Goal: Task Accomplishment & Management: Complete application form

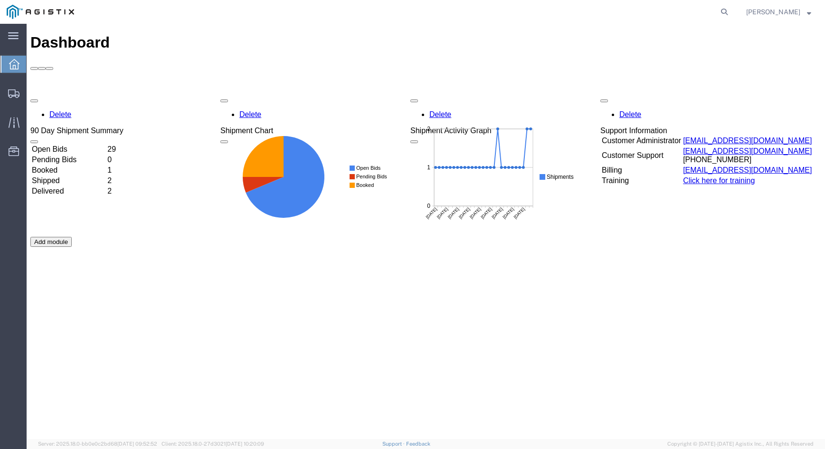
click at [106, 144] on td "Open Bids" at bounding box center [68, 149] width 75 height 10
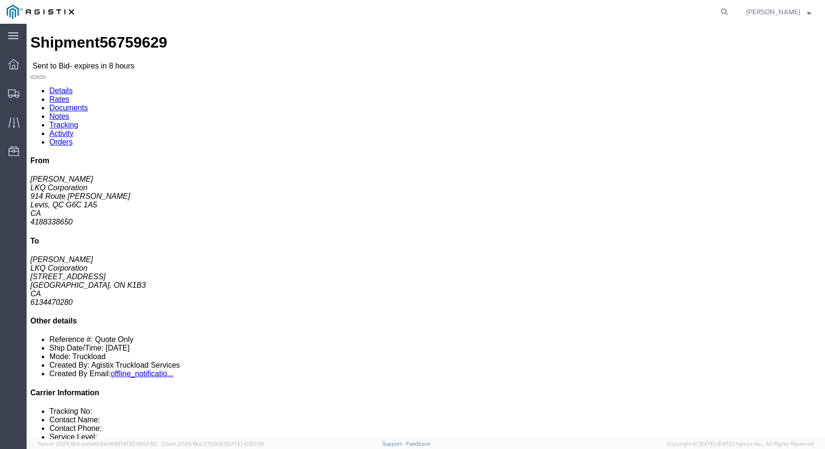
click link "Enter / Modify Bid"
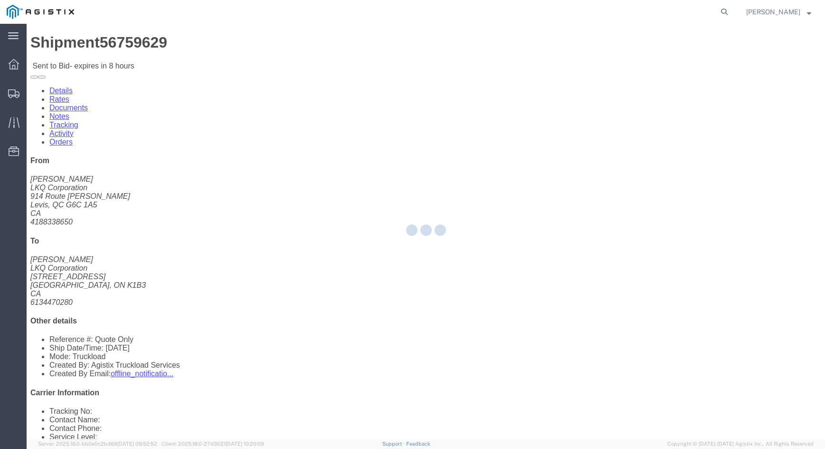
select select "20693"
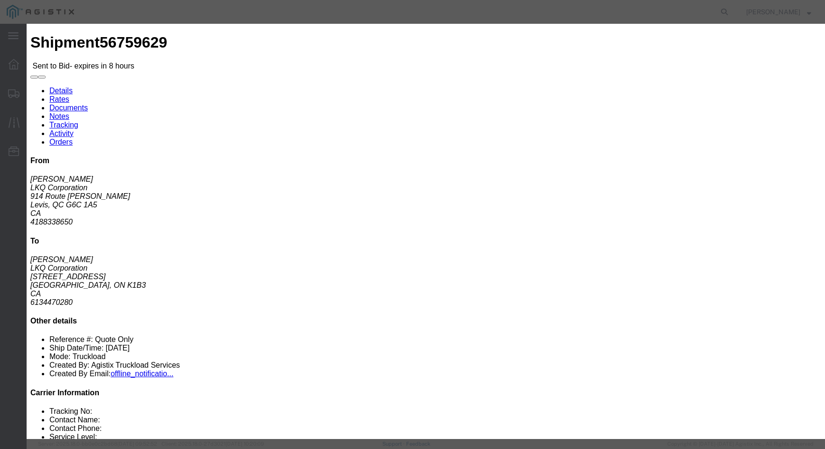
drag, startPoint x: 598, startPoint y: 75, endPoint x: 596, endPoint y: 89, distance: 14.4
click h3 "Bid Information"
drag, startPoint x: 596, startPoint y: 89, endPoint x: 596, endPoint y: 94, distance: 5.2
click input "text"
type input "Mactrans"
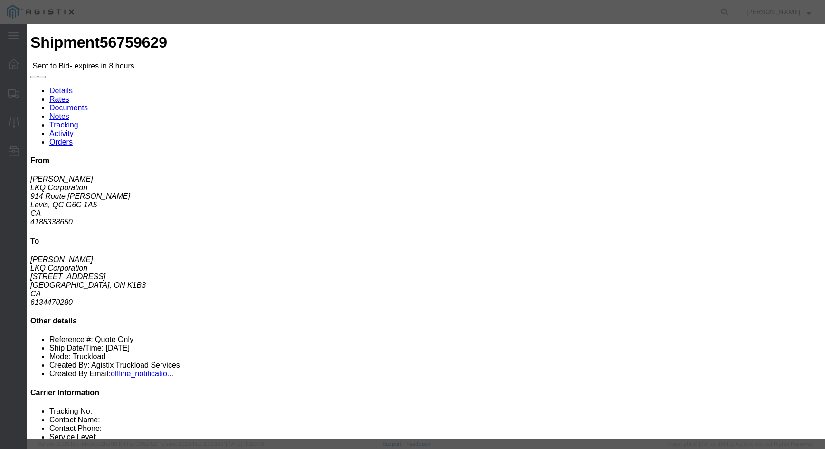
click input "number"
type input "795"
click div "Submit Close"
click button "Submit"
drag, startPoint x: 449, startPoint y: 111, endPoint x: 447, endPoint y: 119, distance: 8.6
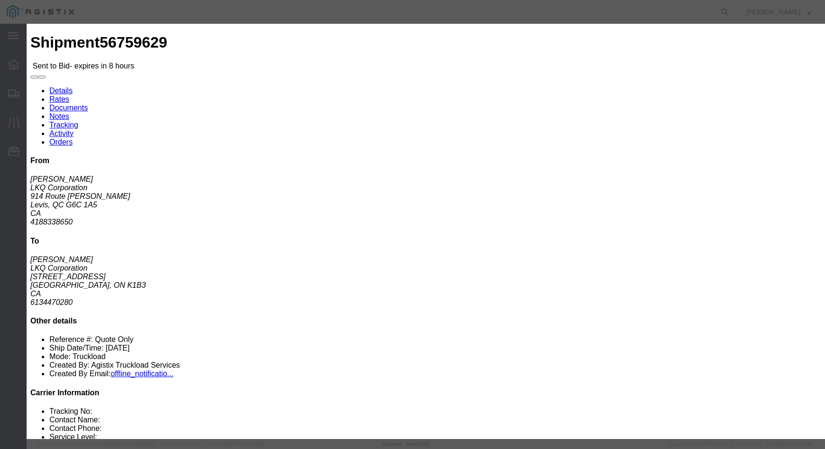
click select "Select Rail TL Standard 3 - 5 Day"
select select "39102"
click select "Select Rail TL Standard 3 - 5 Day"
click button "Submit"
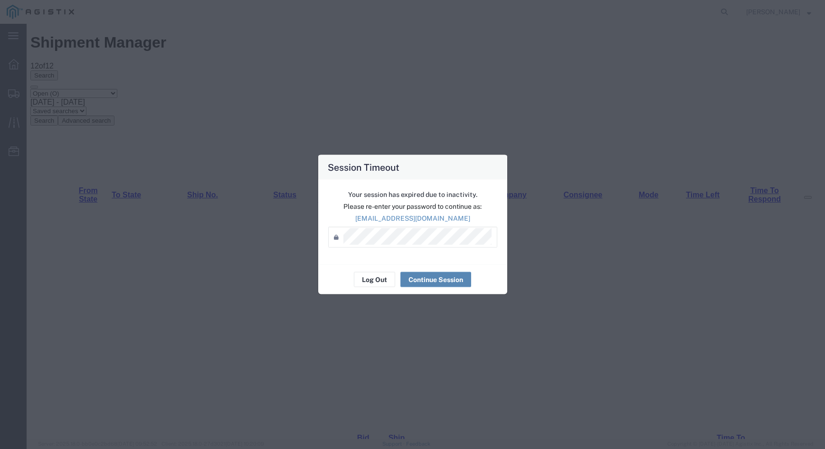
click at [424, 277] on button "Continue Session" at bounding box center [436, 279] width 71 height 15
